Goal: Transaction & Acquisition: Purchase product/service

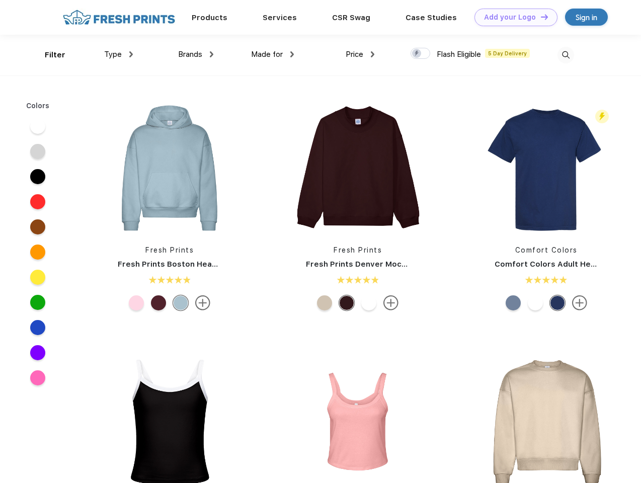
click at [512, 17] on link "Add your Logo Design Tool" at bounding box center [516, 18] width 83 height 18
click at [0, 0] on div "Design Tool" at bounding box center [0, 0] width 0 height 0
click at [540, 17] on link "Add your Logo Design Tool" at bounding box center [516, 18] width 83 height 18
click at [48, 55] on div "Filter" at bounding box center [55, 55] width 21 height 12
click at [119, 54] on span "Type" at bounding box center [113, 54] width 18 height 9
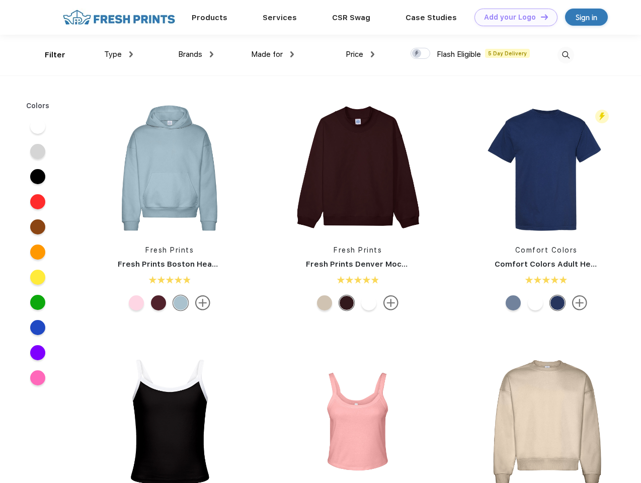
click at [196, 54] on span "Brands" at bounding box center [190, 54] width 24 height 9
click at [273, 54] on span "Made for" at bounding box center [267, 54] width 32 height 9
click at [360, 54] on span "Price" at bounding box center [355, 54] width 18 height 9
click at [421, 54] on div at bounding box center [421, 53] width 20 height 11
click at [417, 54] on input "checkbox" at bounding box center [414, 50] width 7 height 7
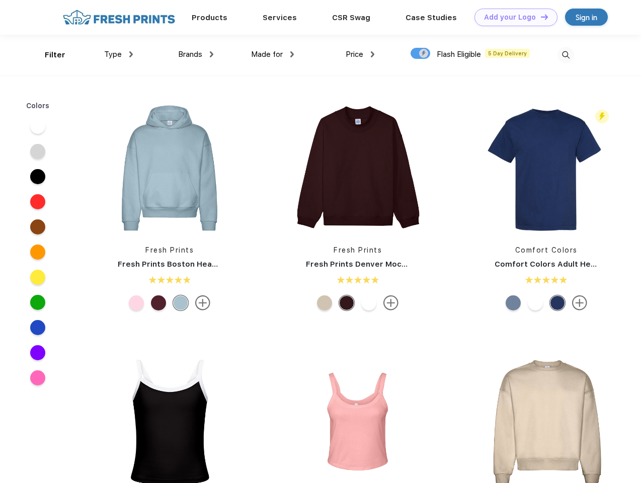
click at [566, 55] on img at bounding box center [566, 55] width 17 height 17
